Goal: Task Accomplishment & Management: Use online tool/utility

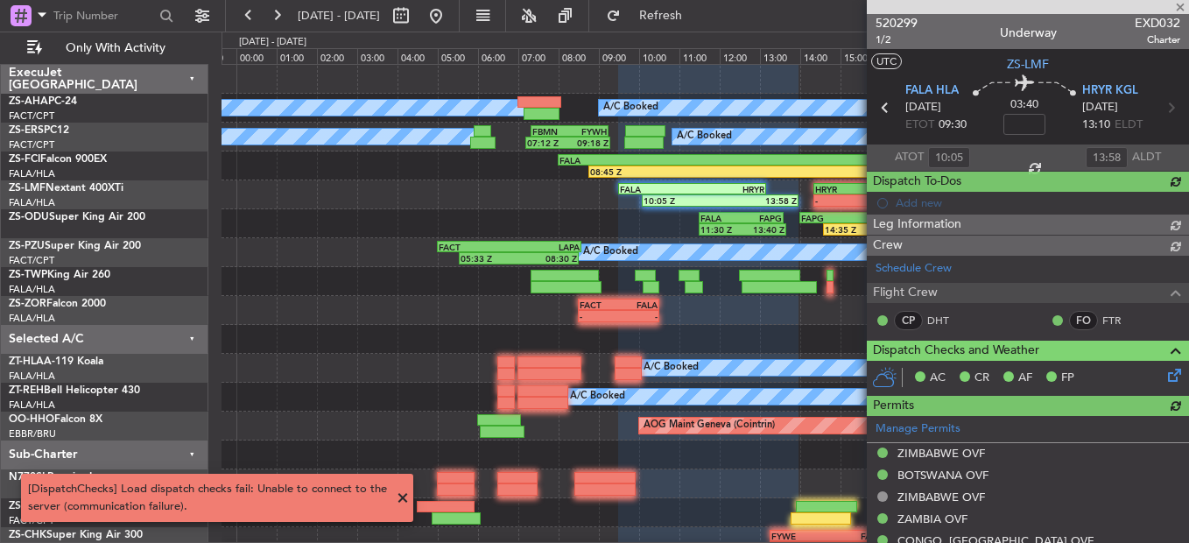
click at [277, 24] on button at bounding box center [277, 16] width 28 height 28
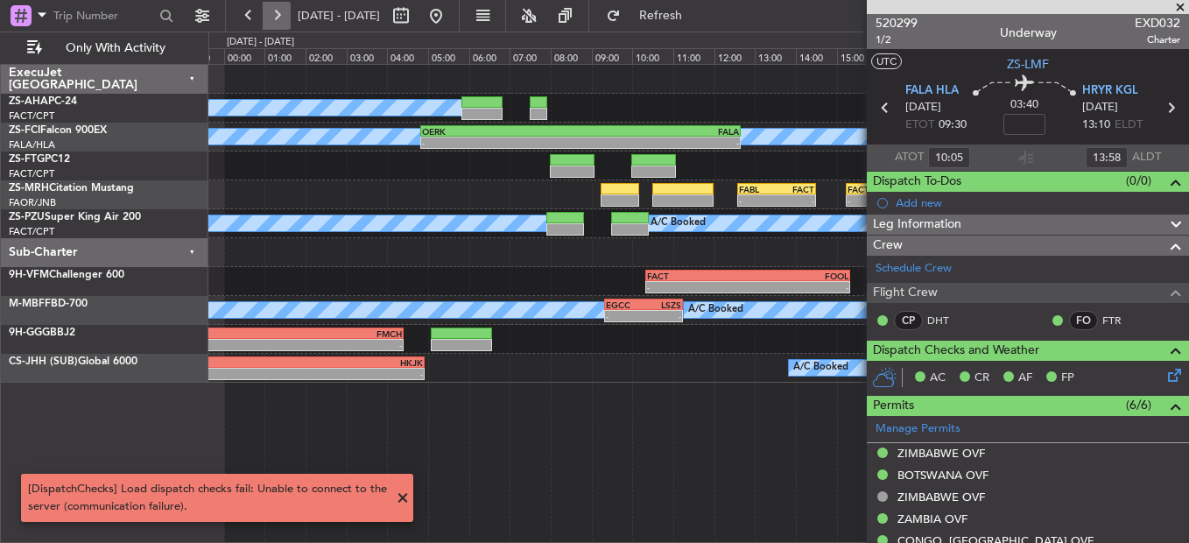
click at [279, 13] on button at bounding box center [277, 16] width 28 height 28
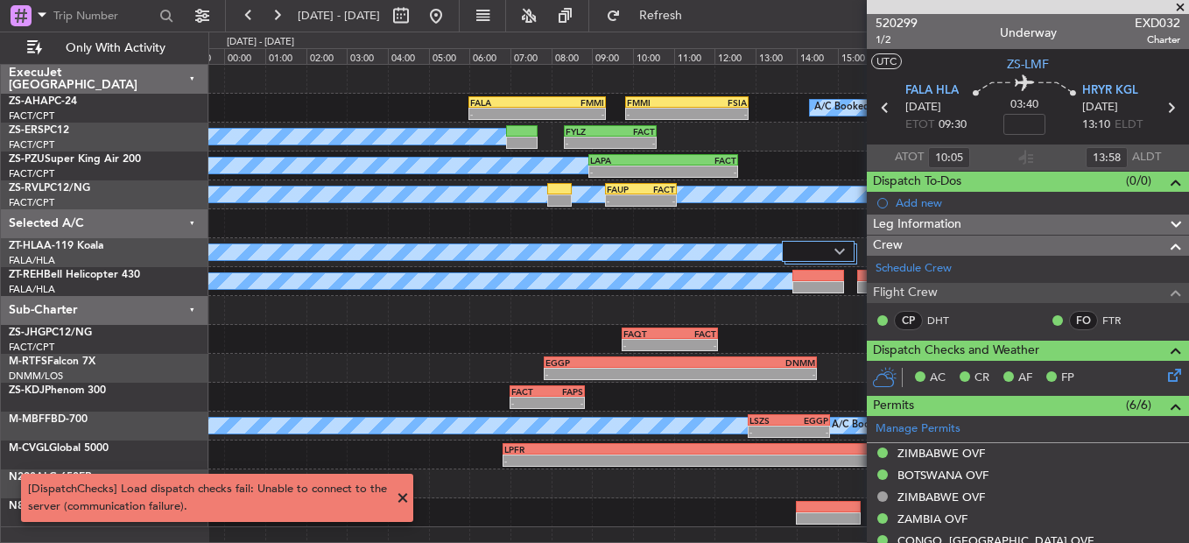
click at [1178, 11] on span at bounding box center [1180, 8] width 18 height 16
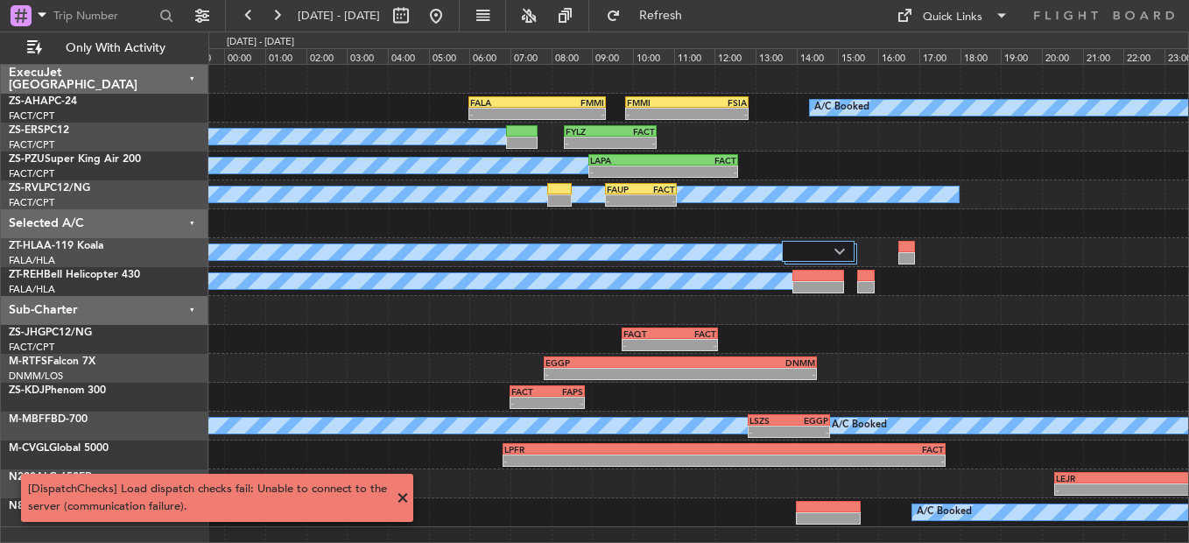
type input "0"
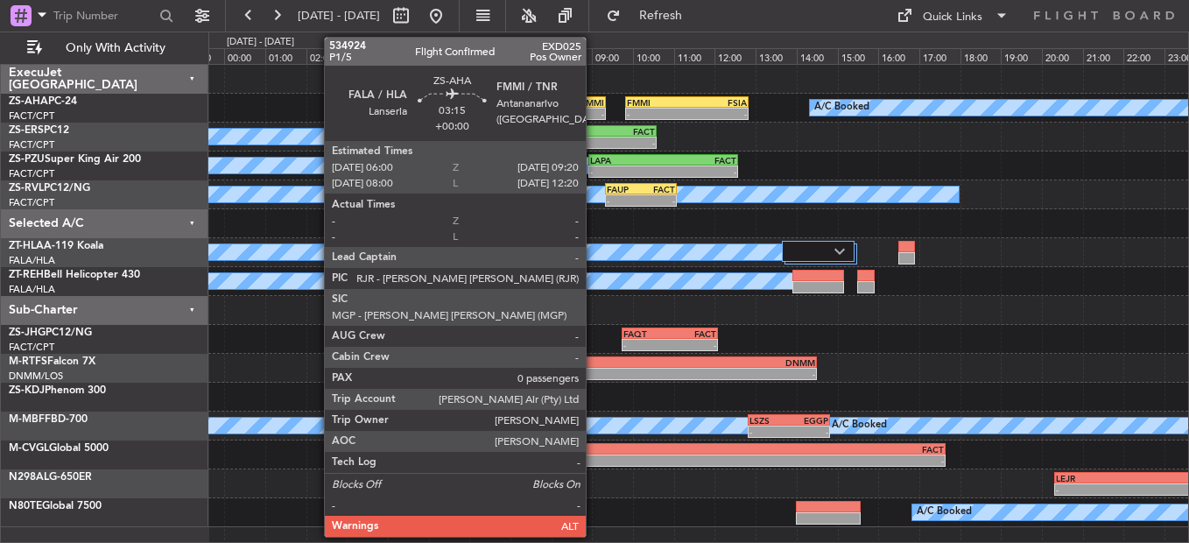
click at [593, 101] on div "FMMI" at bounding box center [570, 102] width 67 height 11
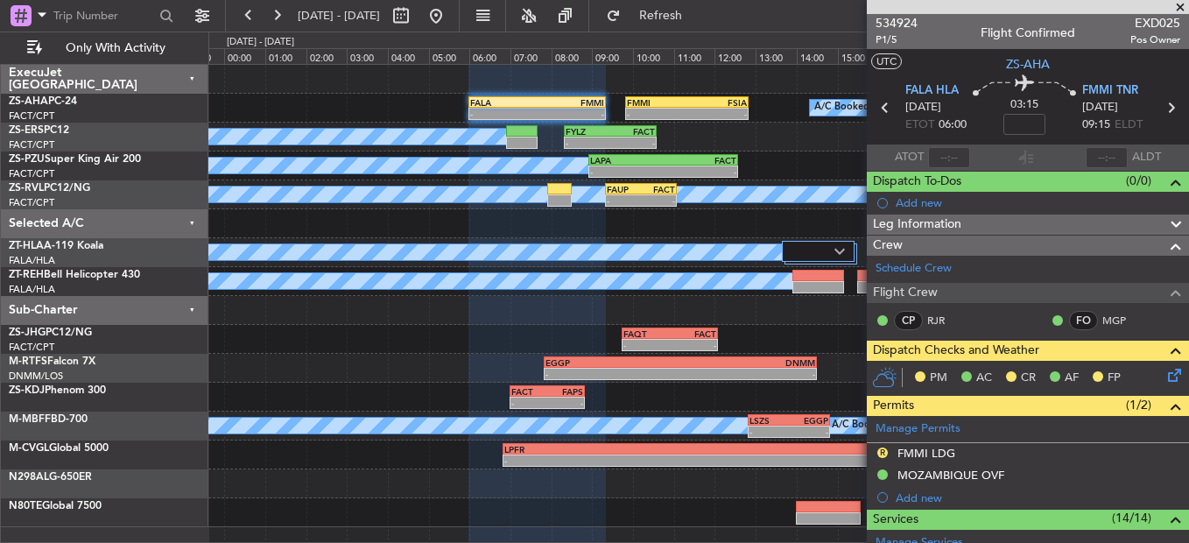
click at [1165, 377] on icon at bounding box center [1171, 372] width 14 height 14
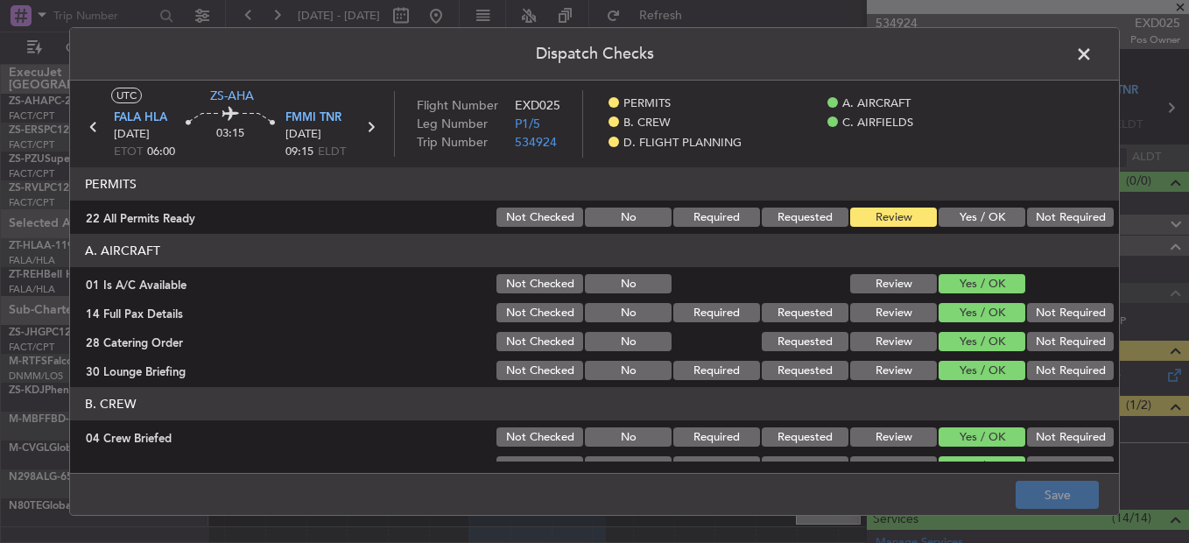
click at [965, 213] on button "Yes / OK" at bounding box center [981, 216] width 87 height 19
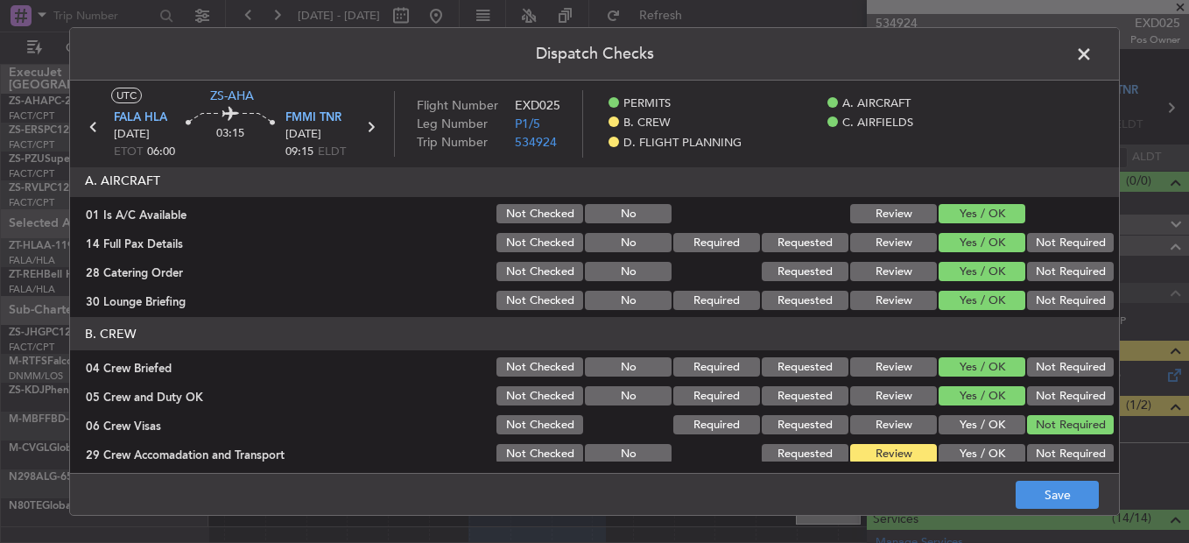
scroll to position [105, 0]
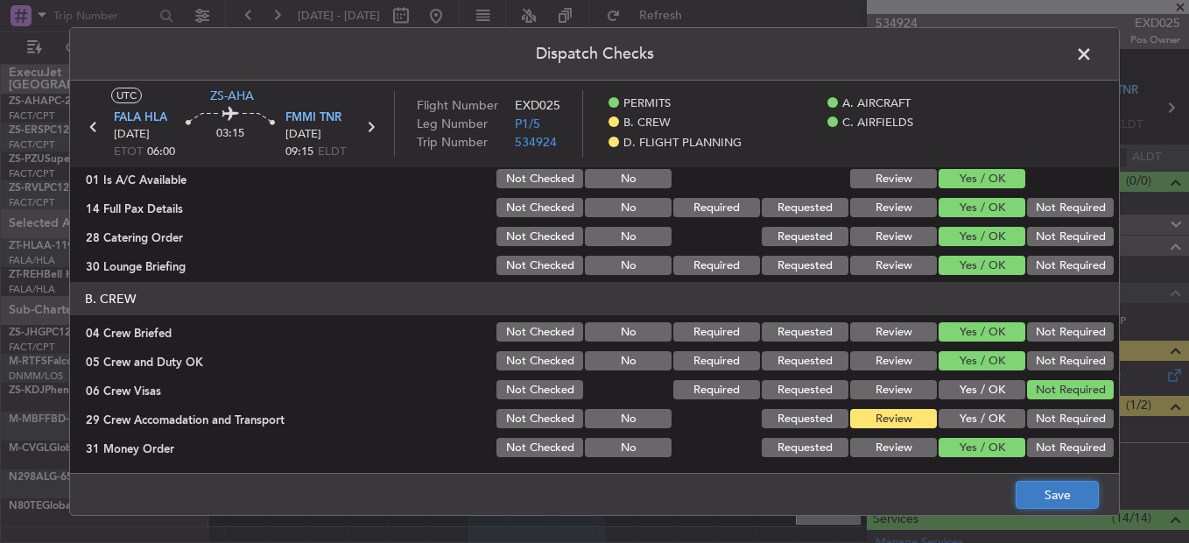
click at [1066, 495] on button "Save" at bounding box center [1056, 495] width 83 height 28
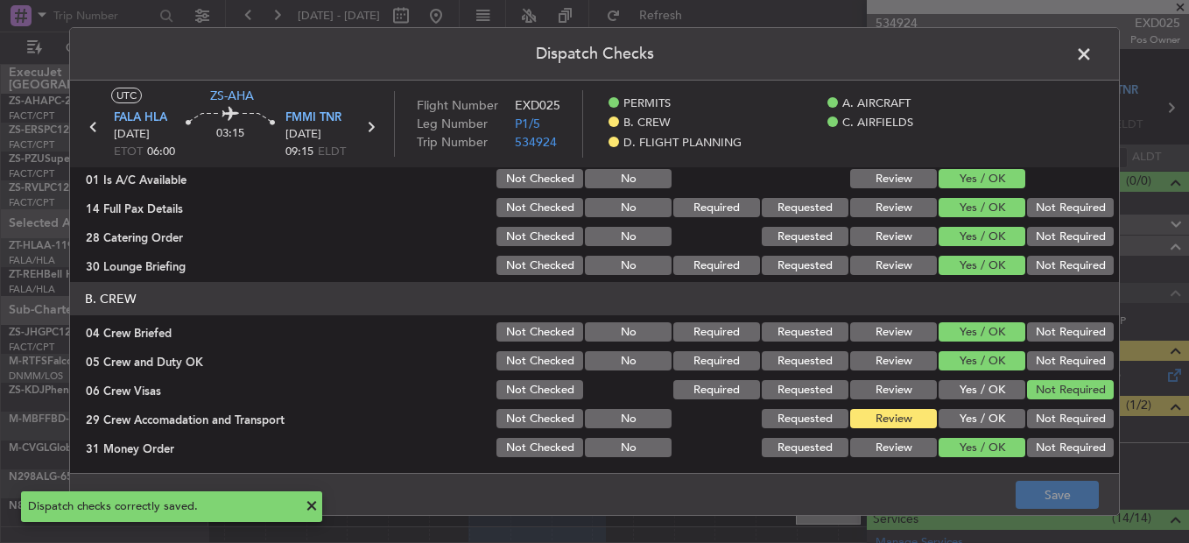
click at [1092, 56] on span at bounding box center [1092, 58] width 0 height 35
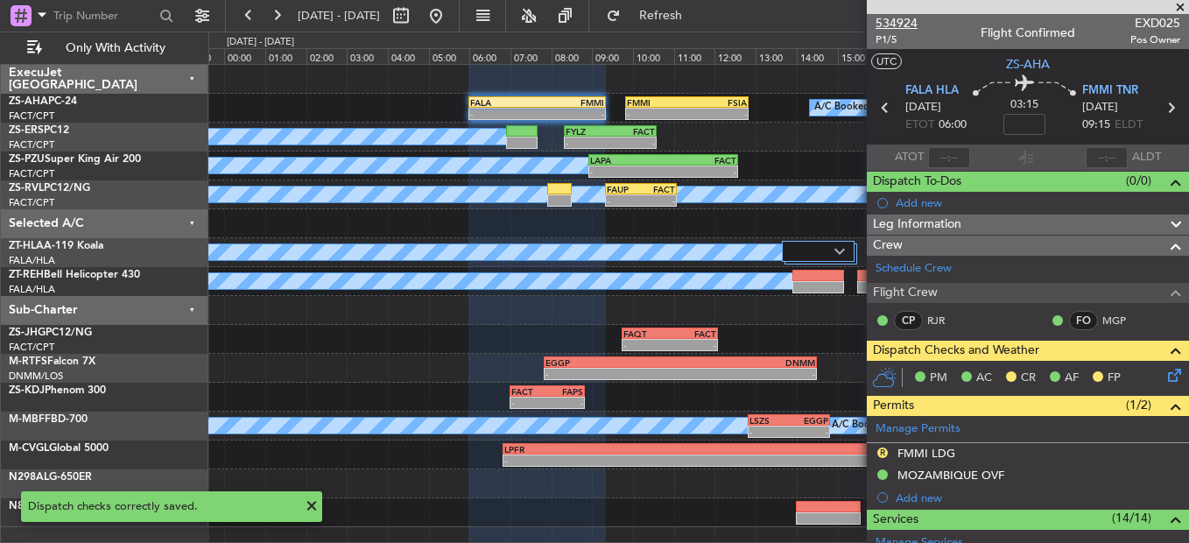
click at [901, 23] on span "534924" at bounding box center [896, 23] width 42 height 18
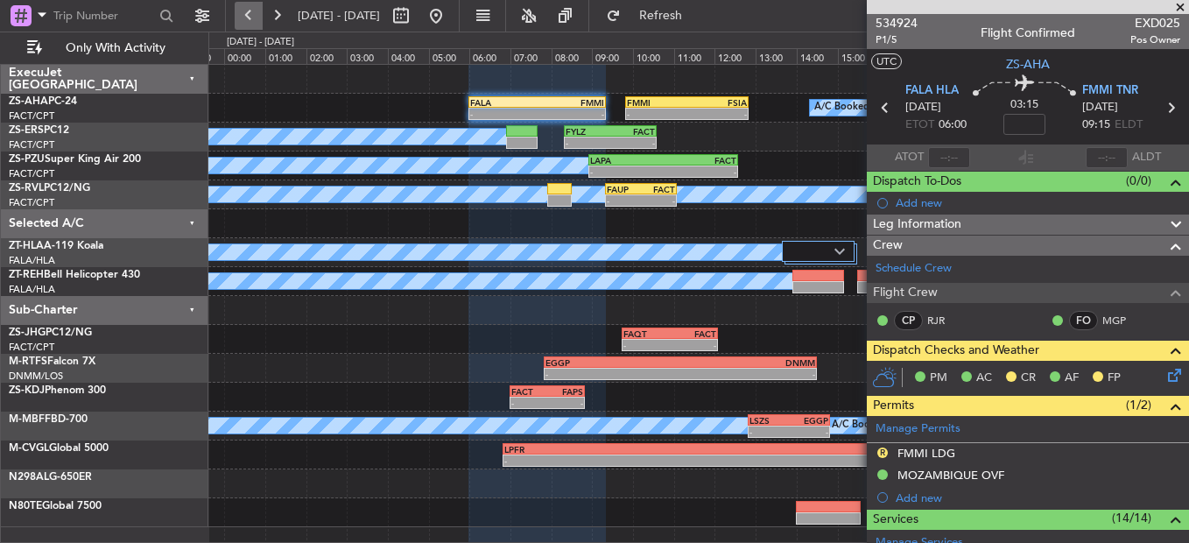
click at [251, 5] on button at bounding box center [249, 16] width 28 height 28
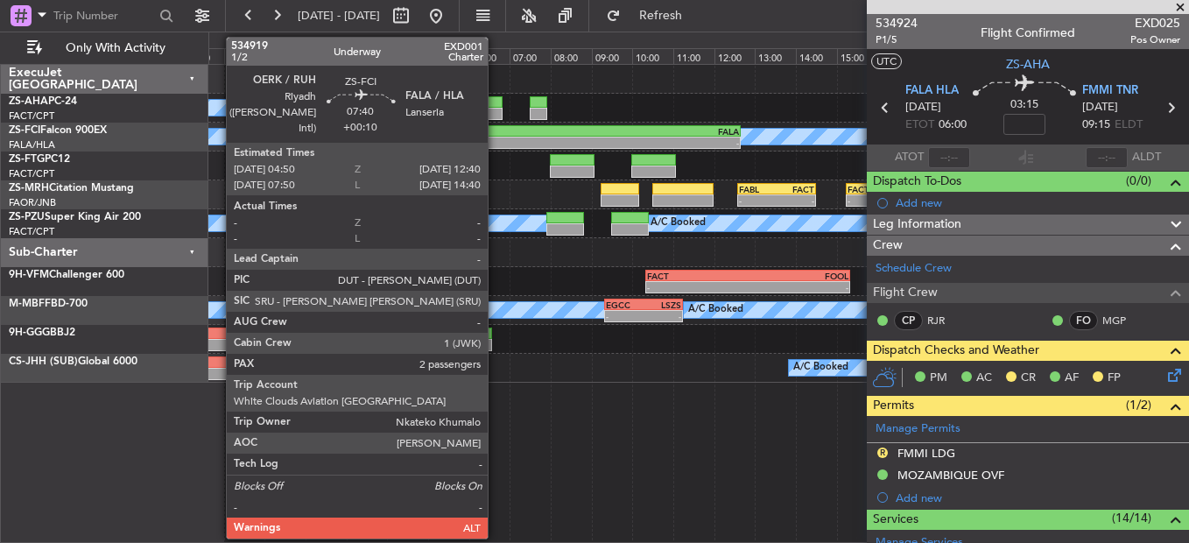
click at [495, 148] on div "- -" at bounding box center [580, 143] width 320 height 12
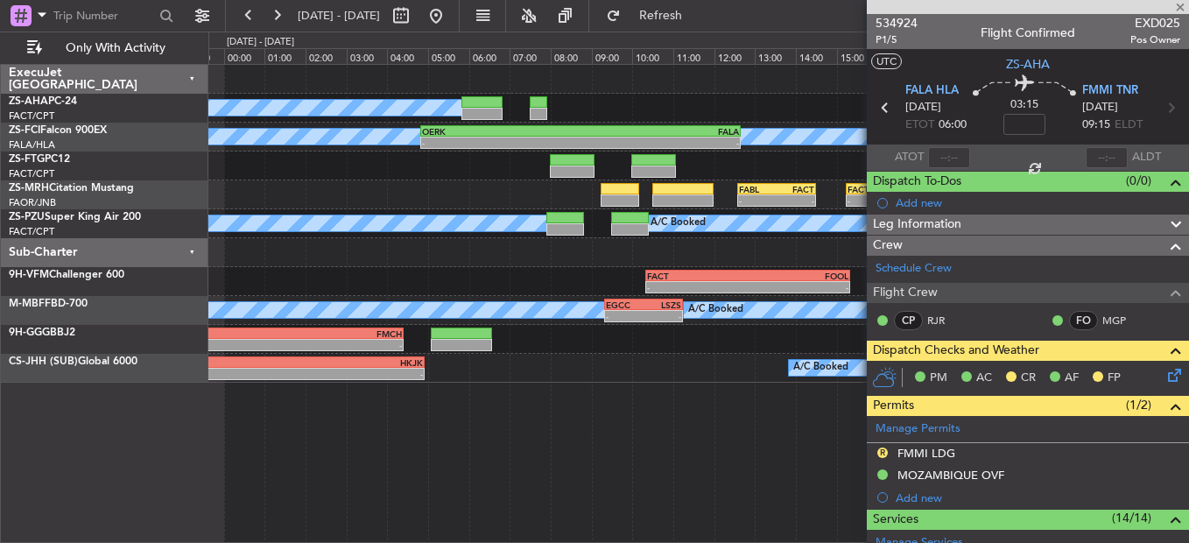
type input "+00:10"
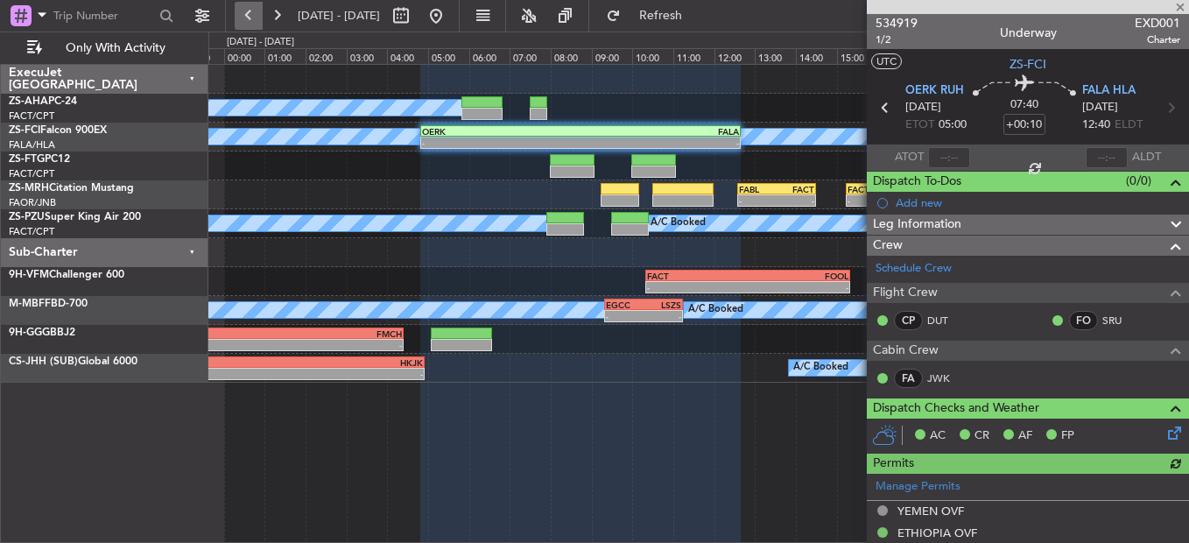
click at [253, 12] on button at bounding box center [249, 16] width 28 height 28
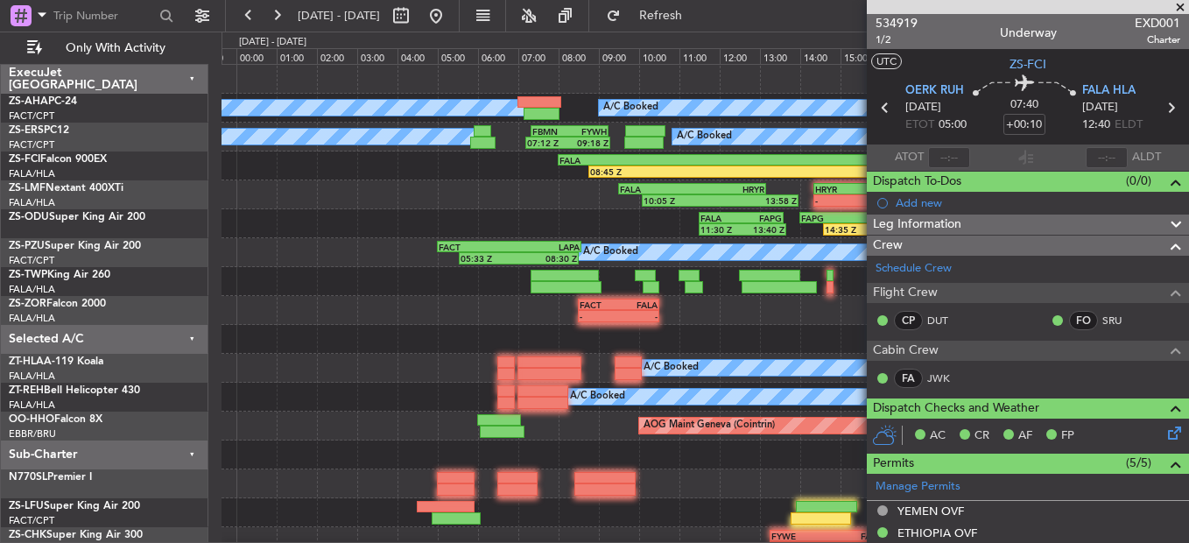
click at [1179, 7] on span at bounding box center [1180, 8] width 18 height 16
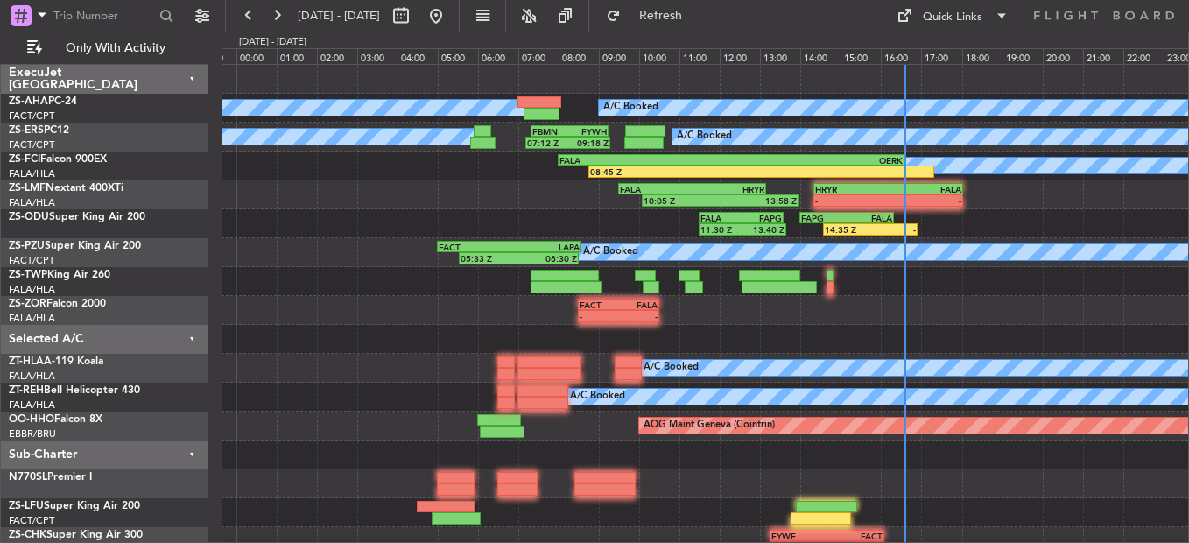
type input "0"
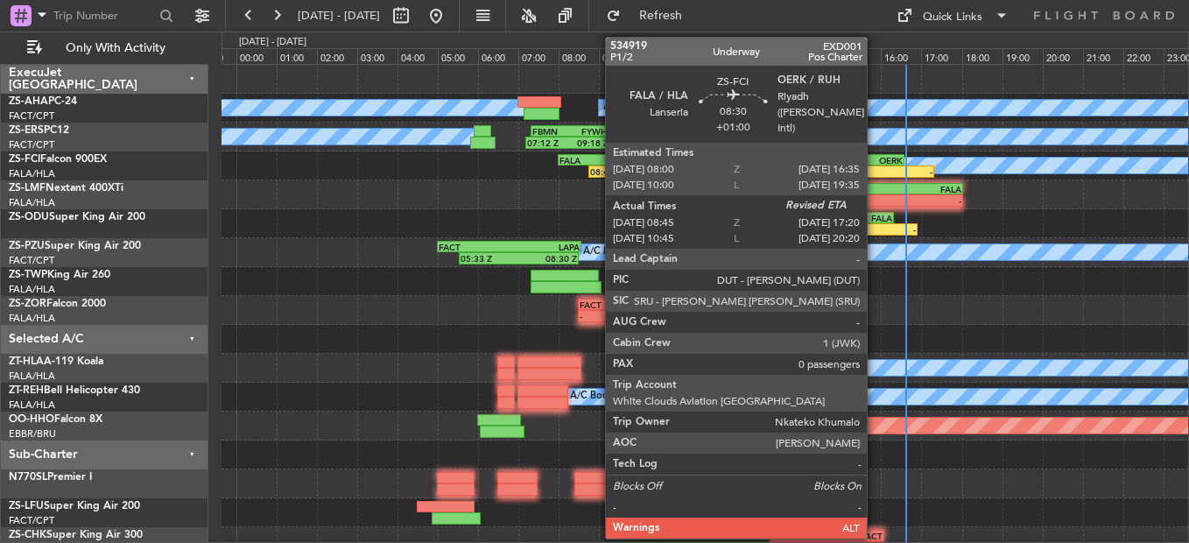
click at [874, 167] on div "-" at bounding box center [847, 171] width 172 height 11
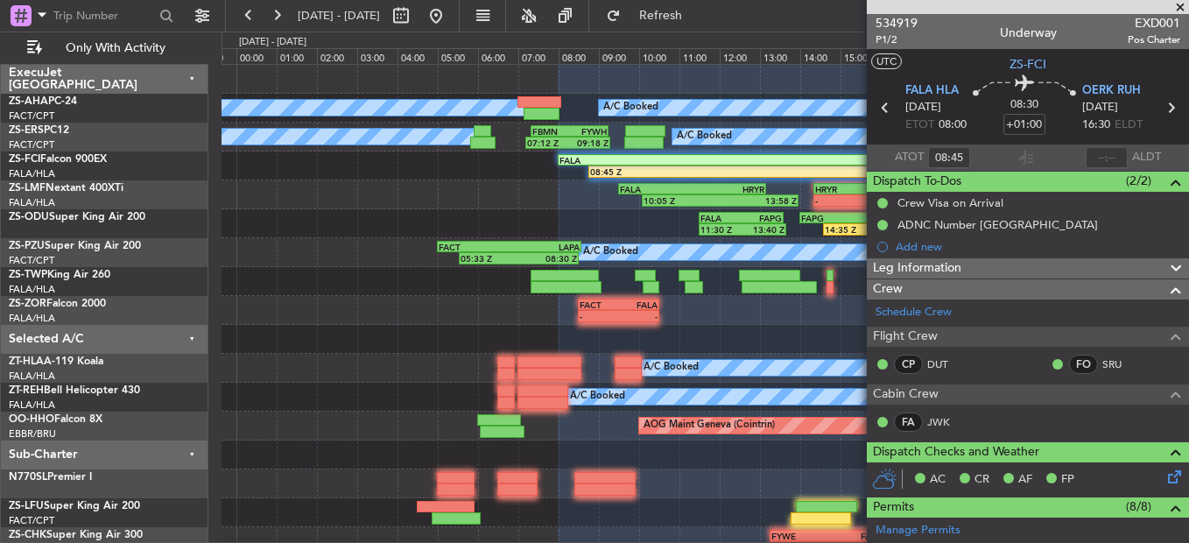
click at [1180, 8] on span at bounding box center [1180, 8] width 18 height 16
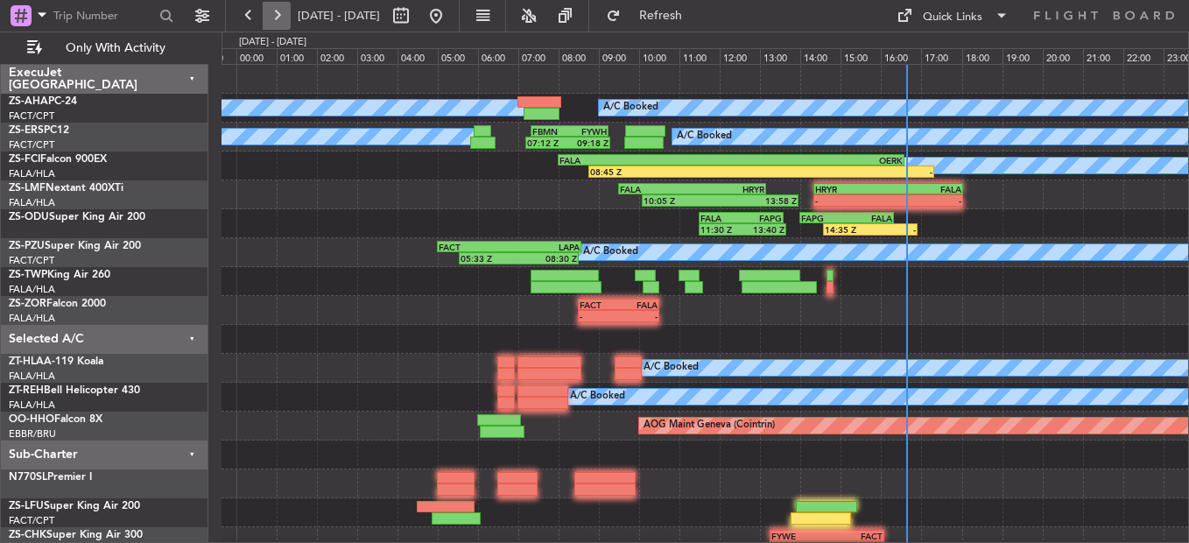
click at [278, 25] on button at bounding box center [277, 16] width 28 height 28
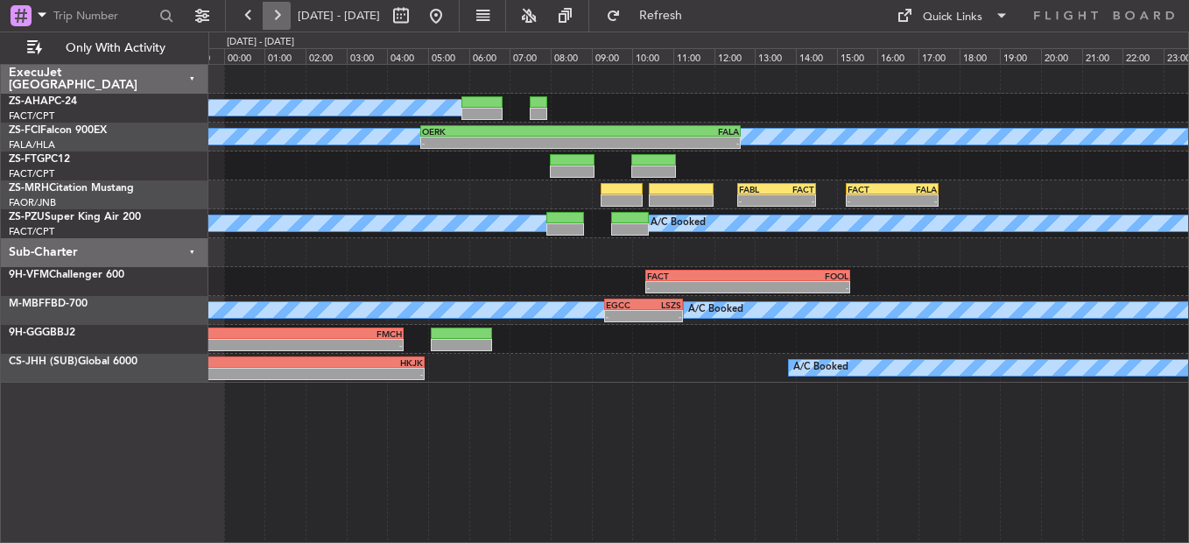
click at [284, 11] on button at bounding box center [277, 16] width 28 height 28
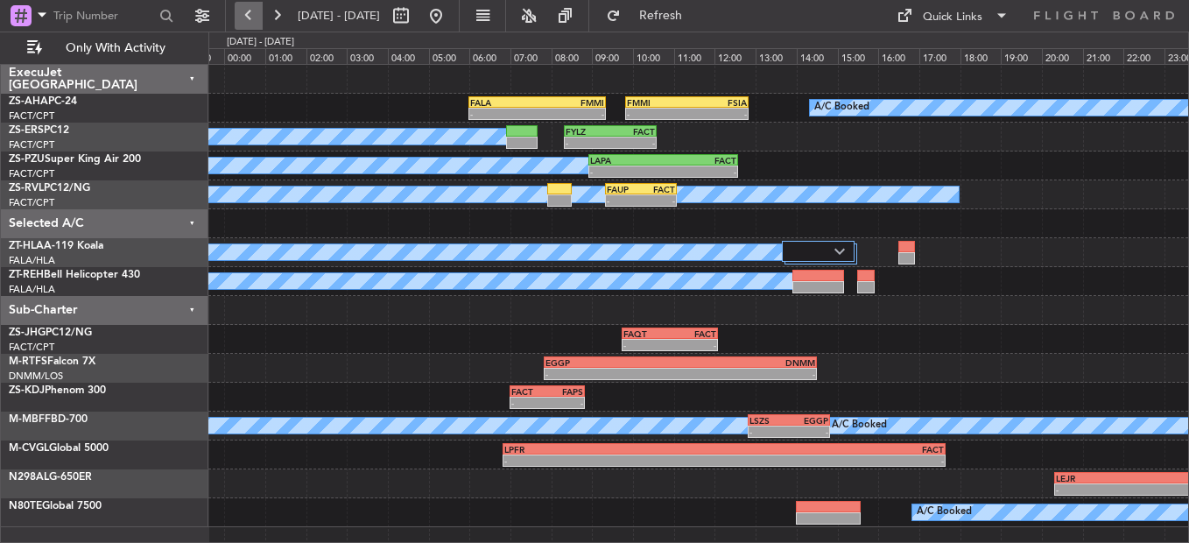
click at [245, 14] on button at bounding box center [249, 16] width 28 height 28
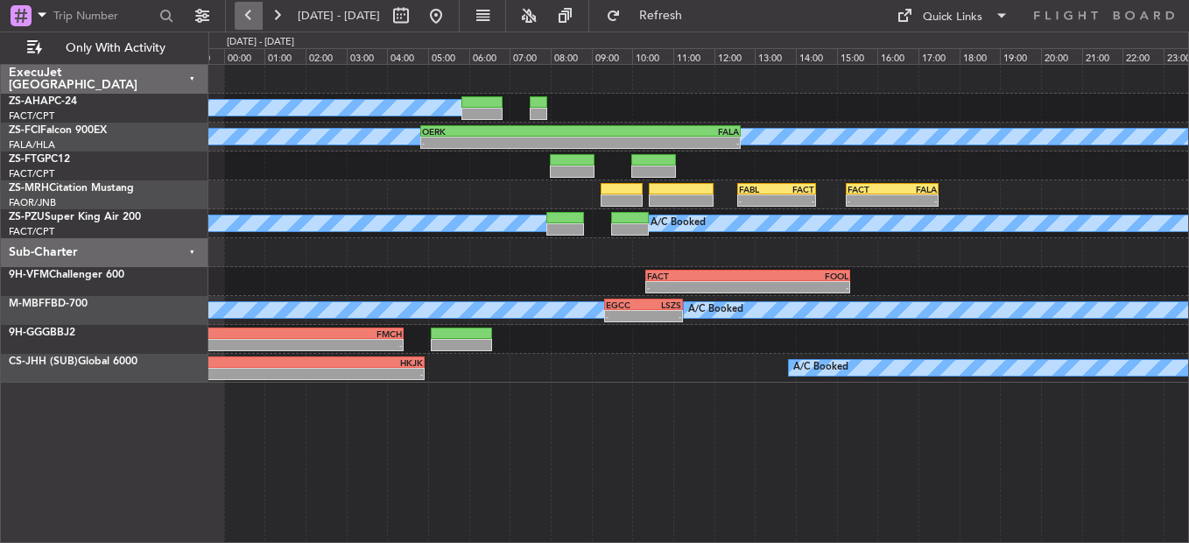
click at [245, 14] on button at bounding box center [249, 16] width 28 height 28
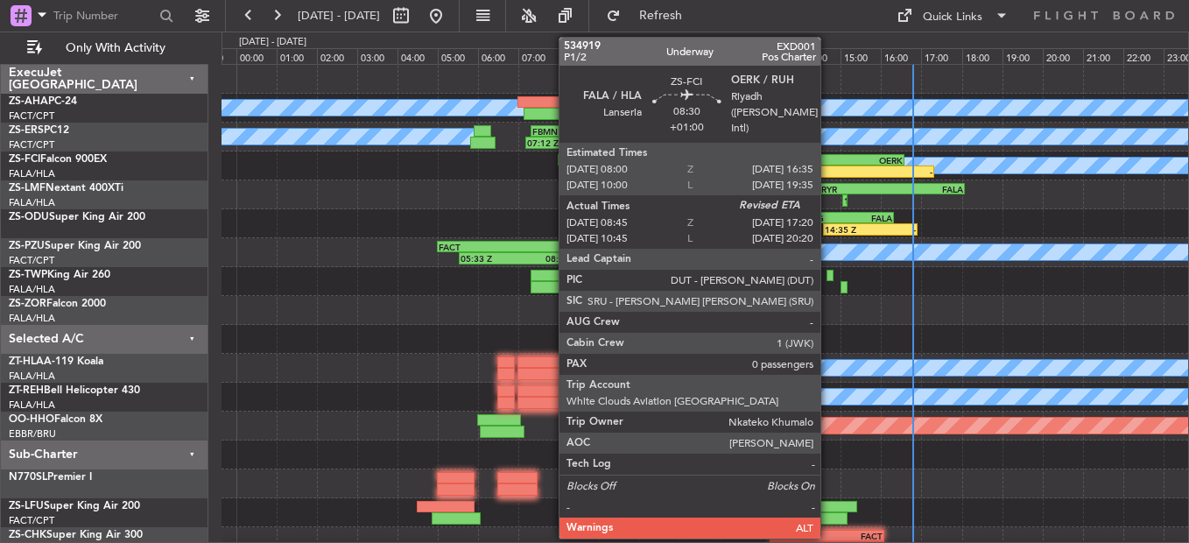
click at [828, 164] on div "OERK" at bounding box center [817, 160] width 172 height 11
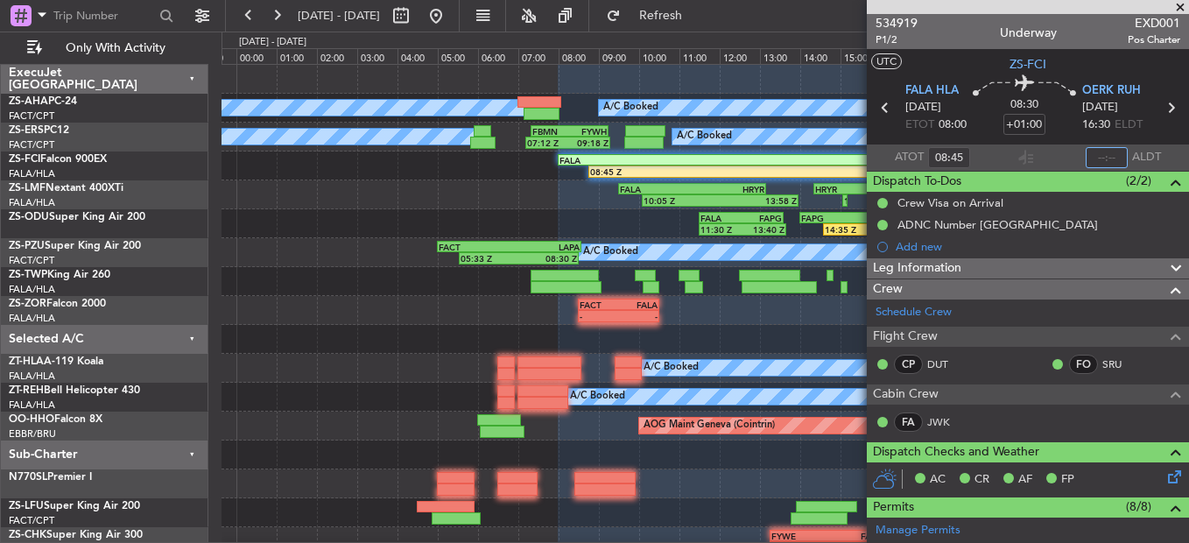
click at [1103, 162] on input "text" at bounding box center [1106, 157] width 42 height 21
click at [1087, 154] on input "text" at bounding box center [1106, 157] width 42 height 21
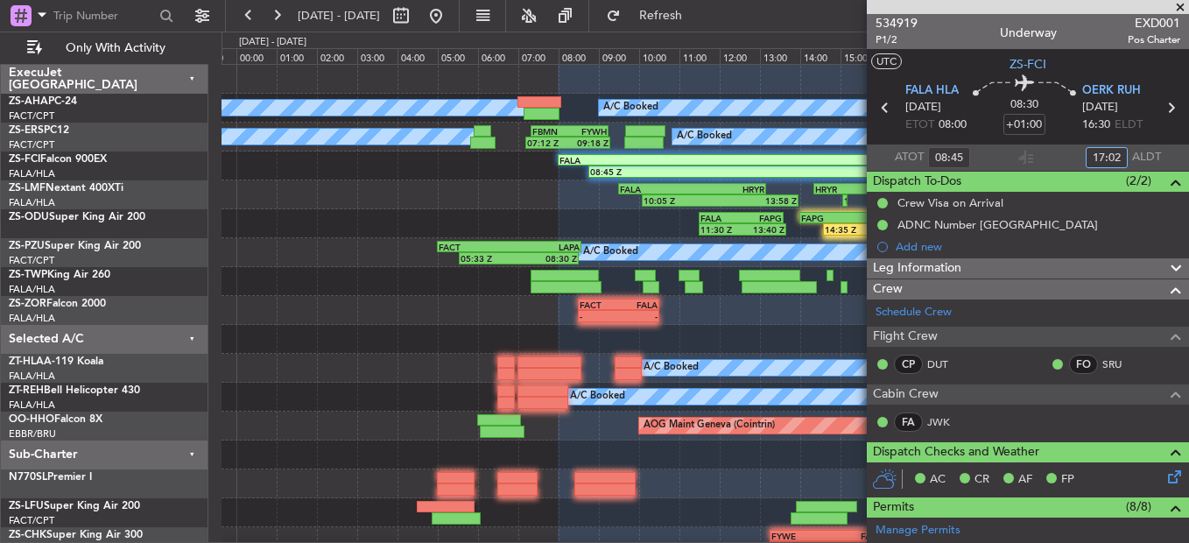
type input "17:02"
